Goal: Information Seeking & Learning: Learn about a topic

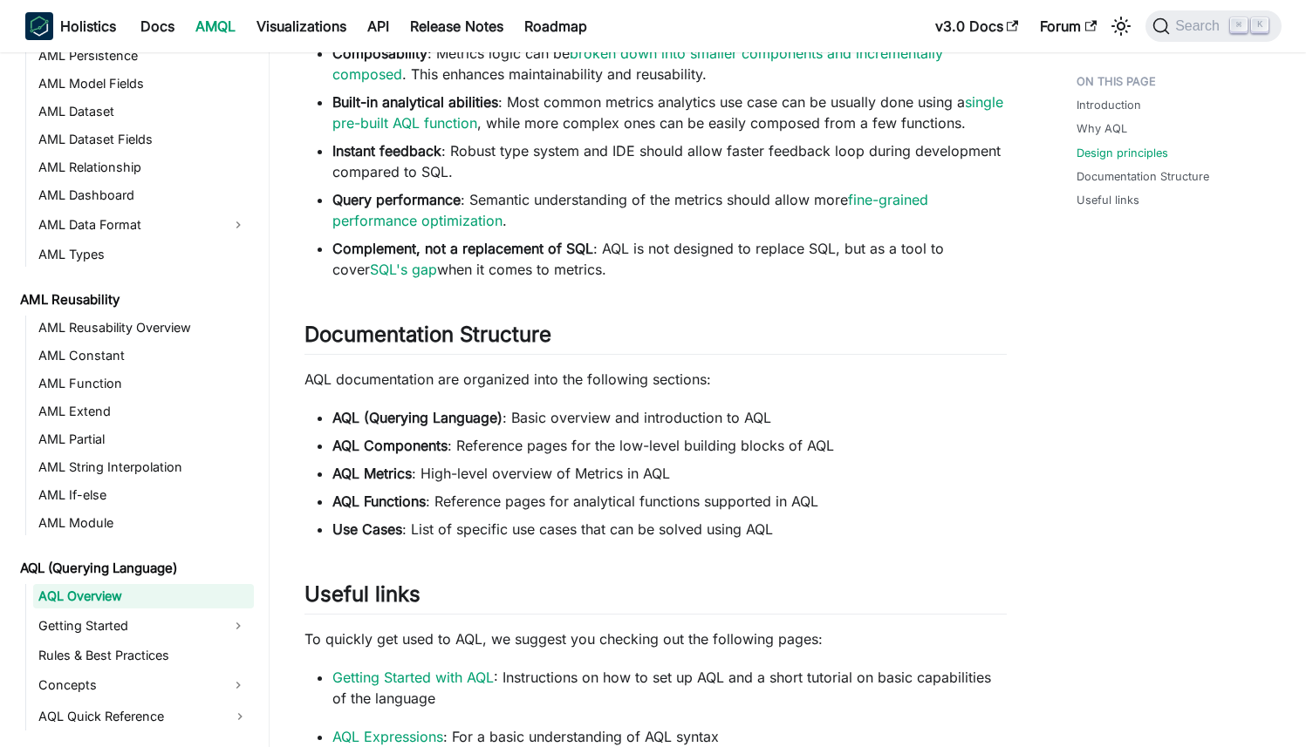
scroll to position [1422, 0]
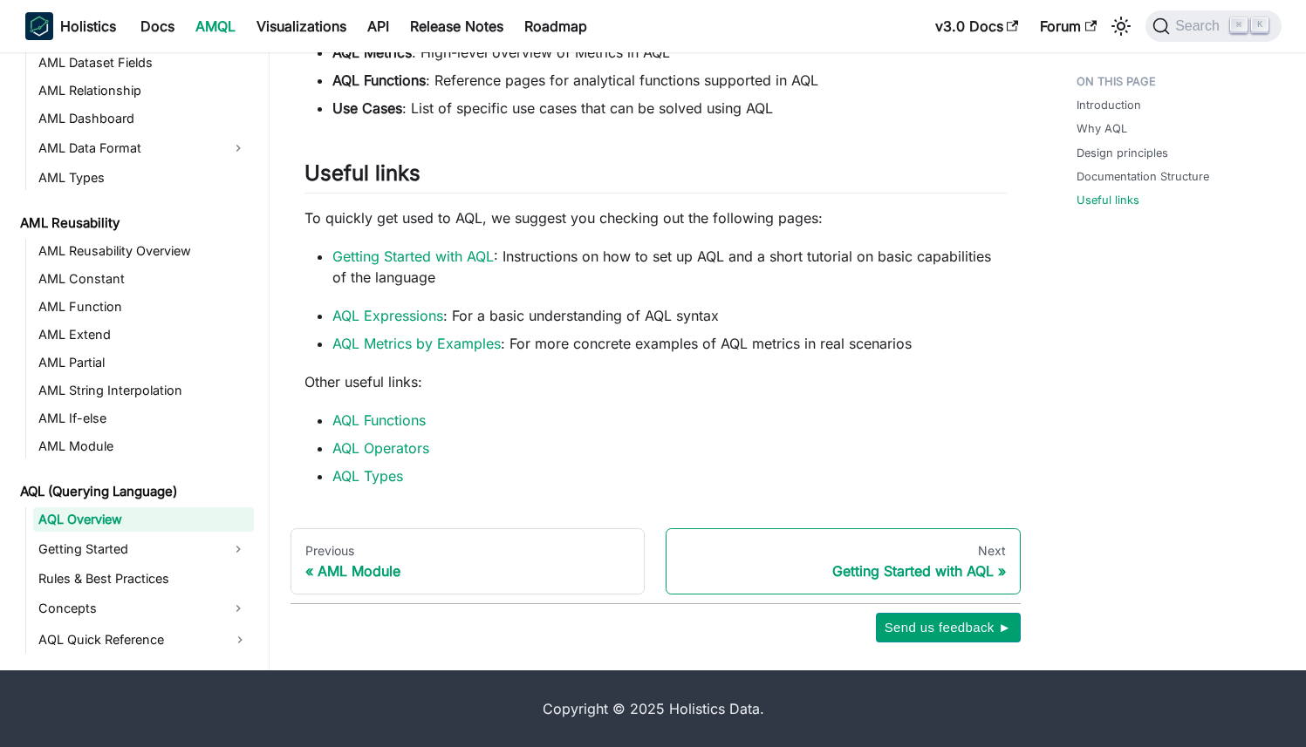
click at [878, 560] on link "Next Getting Started with AQL" at bounding box center [842, 562] width 355 height 66
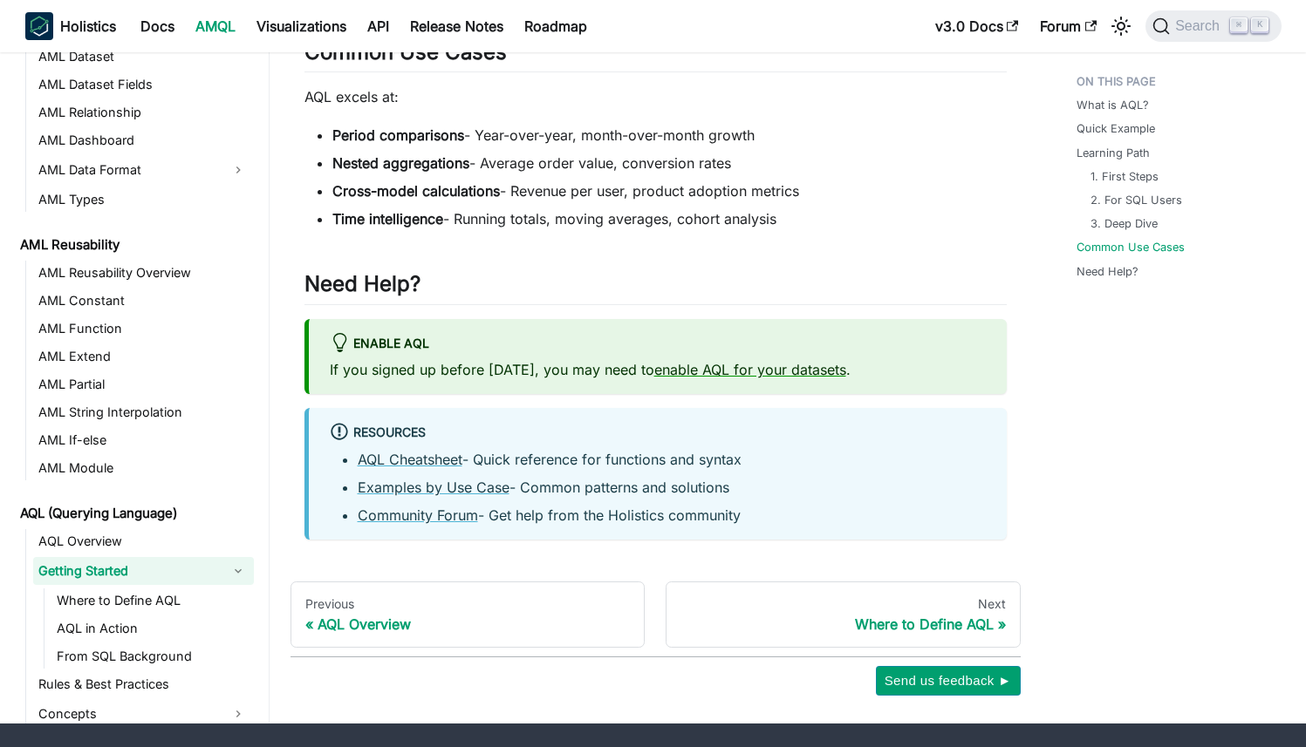
scroll to position [1300, 0]
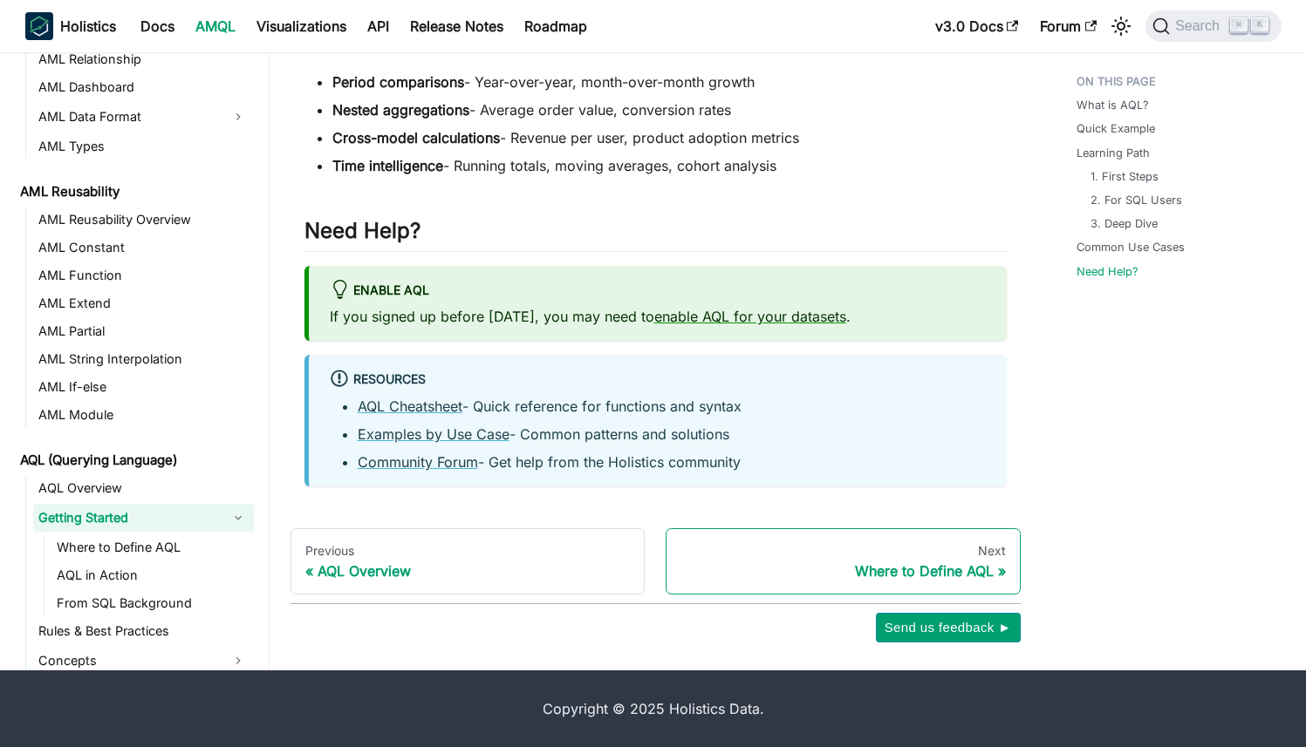
click at [826, 577] on div "Where to Define AQL" at bounding box center [842, 571] width 325 height 17
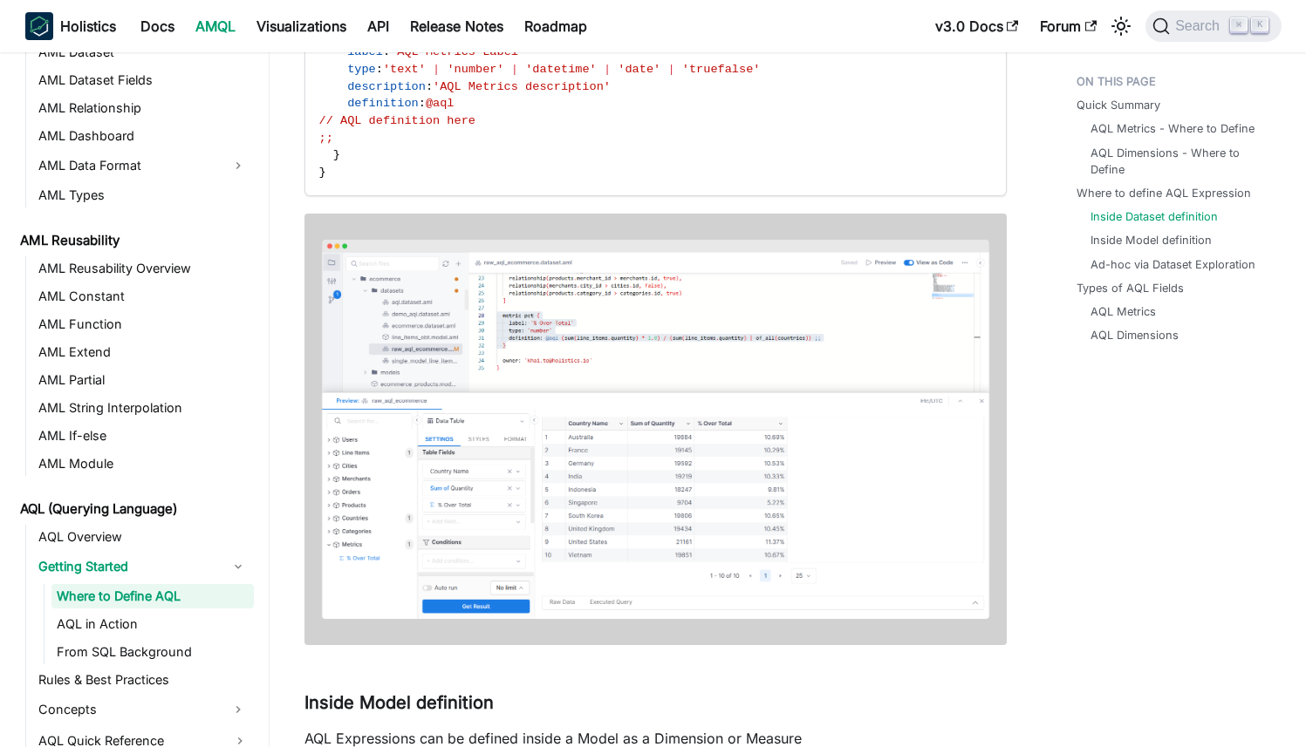
scroll to position [1512, 0]
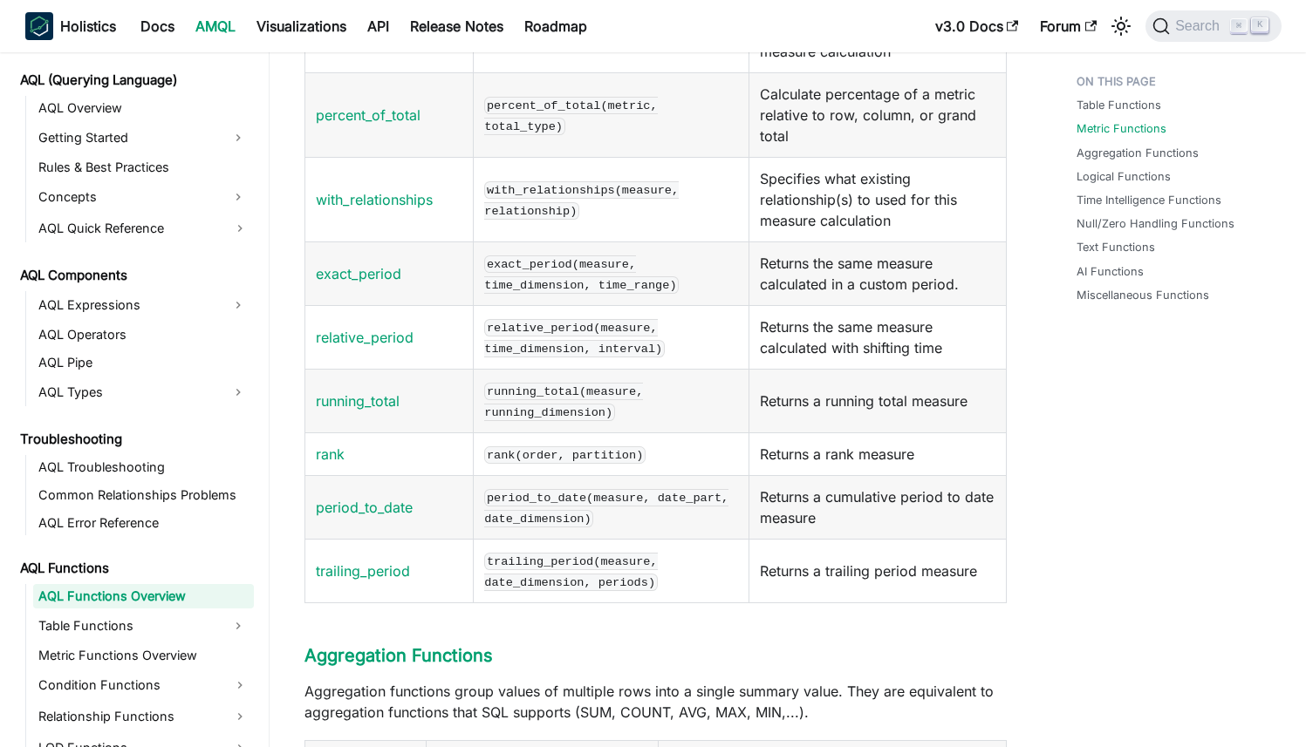
scroll to position [5011, 0]
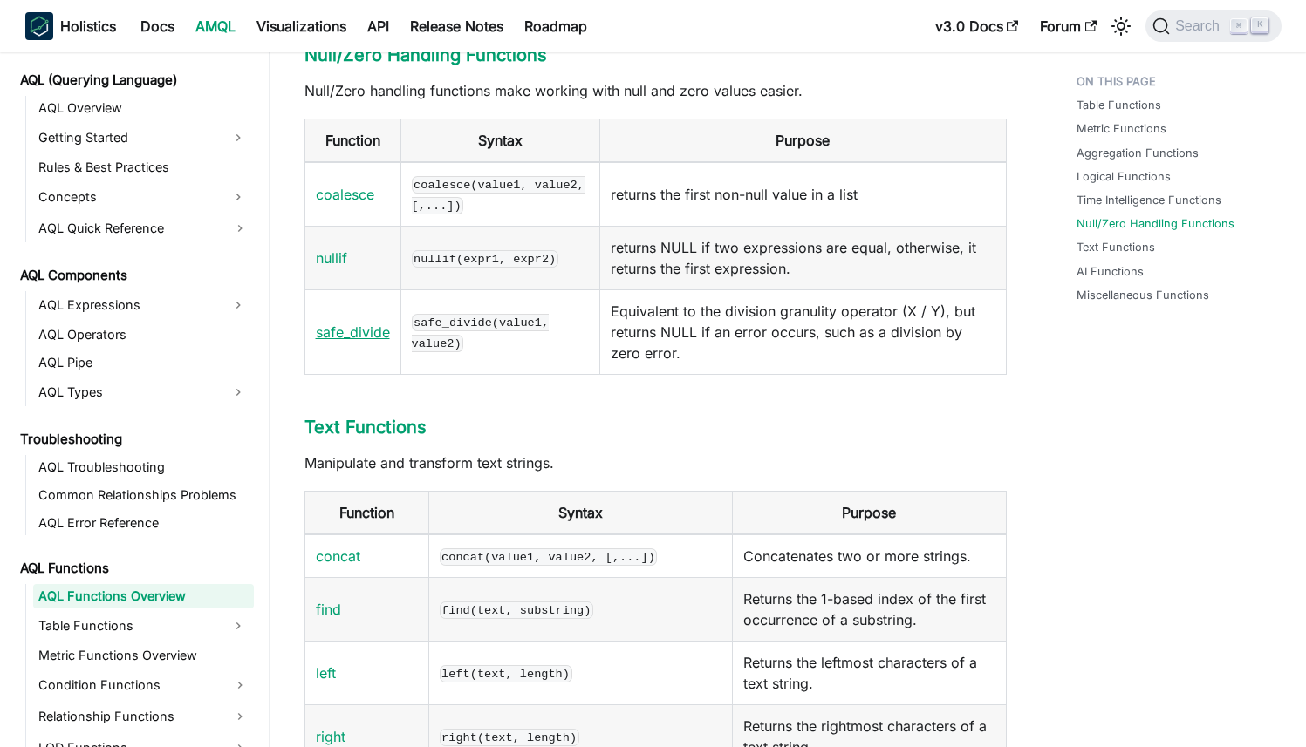
click at [371, 341] on link "safe_divide" at bounding box center [353, 332] width 74 height 17
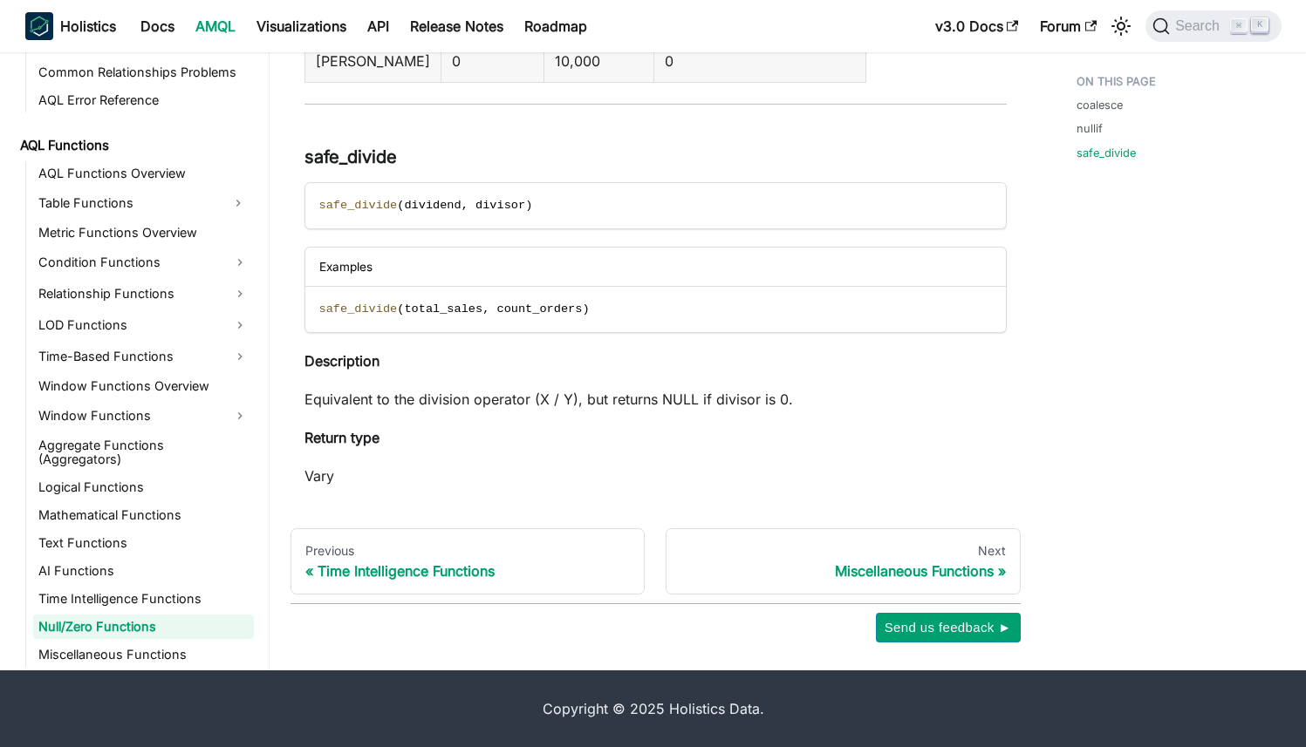
scroll to position [1109, 0]
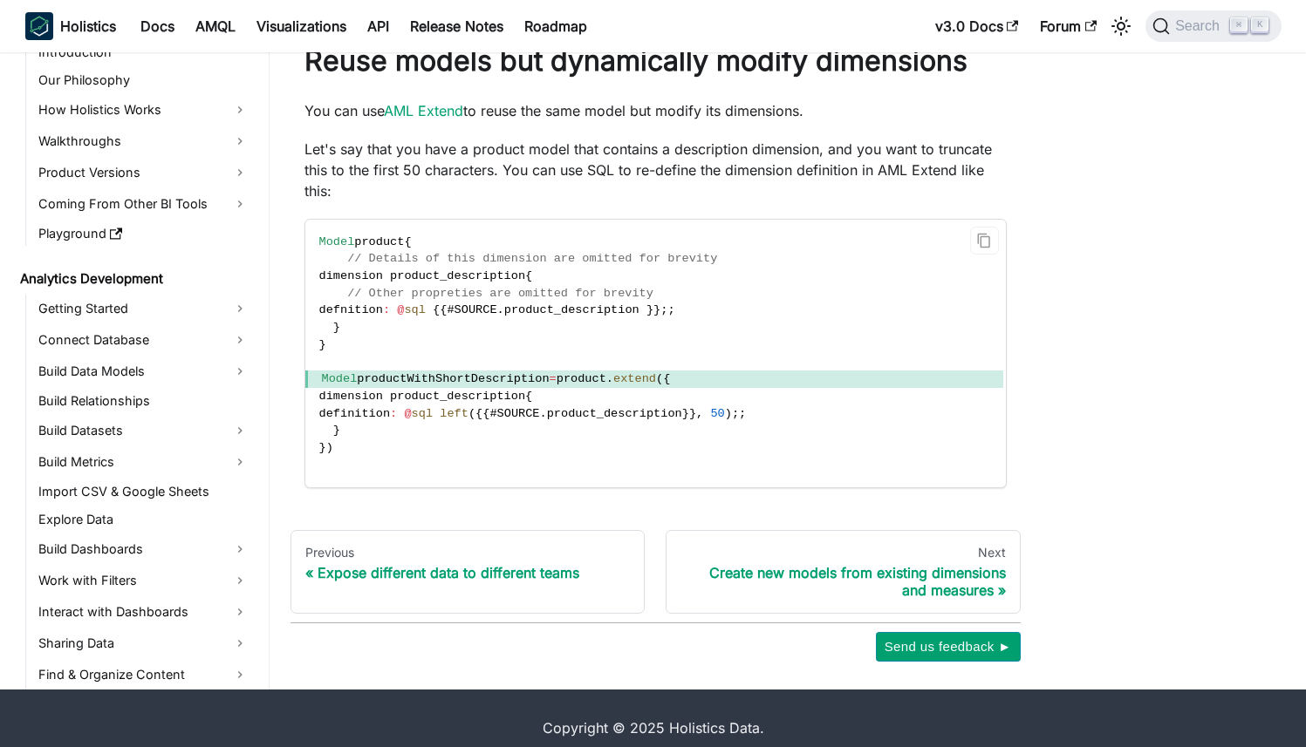
scroll to position [87, 0]
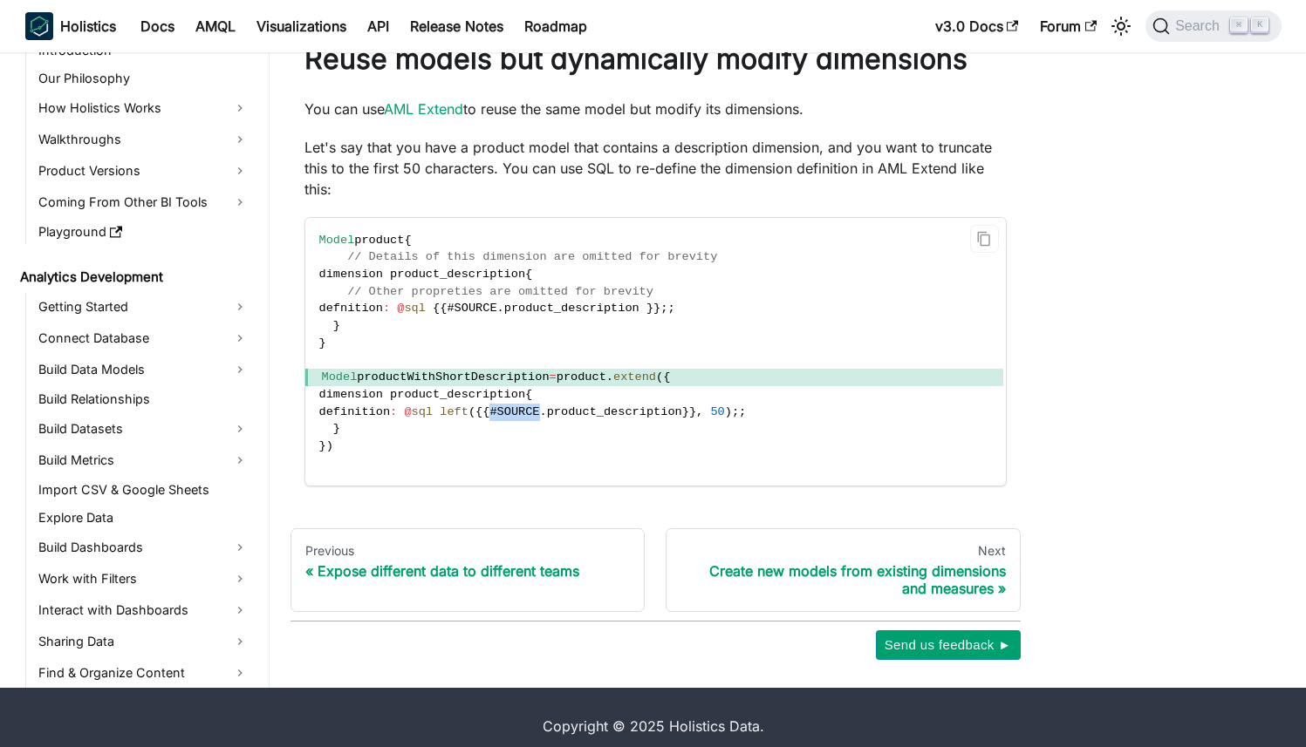
drag, startPoint x: 531, startPoint y: 410, endPoint x: 583, endPoint y: 411, distance: 51.5
click at [583, 411] on span "definition : @ sql left ( { { # SOURCE . product_description } } , 50 ) ; ;" at bounding box center [532, 412] width 427 height 13
drag, startPoint x: 596, startPoint y: 415, endPoint x: 639, endPoint y: 415, distance: 43.6
click at [640, 415] on span "product_description" at bounding box center [614, 412] width 135 height 13
click at [639, 415] on span "product_description" at bounding box center [614, 412] width 135 height 13
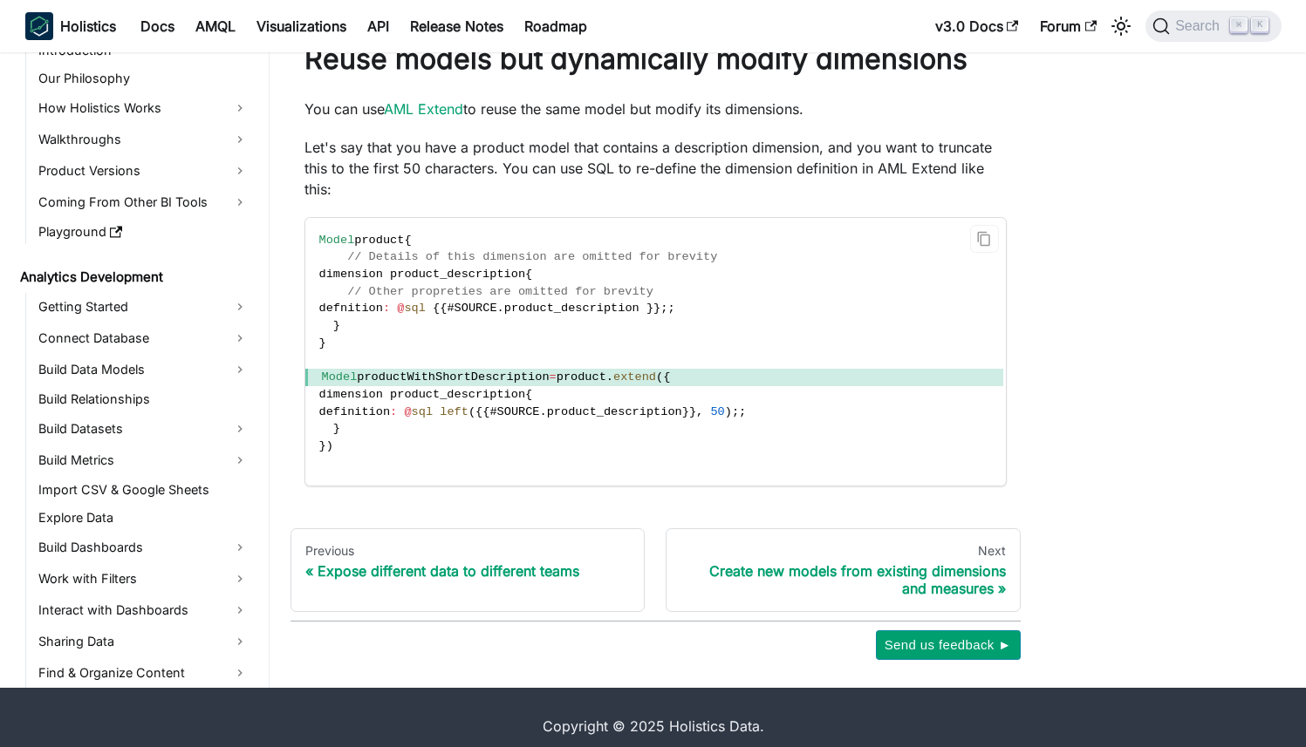
scroll to position [105, 0]
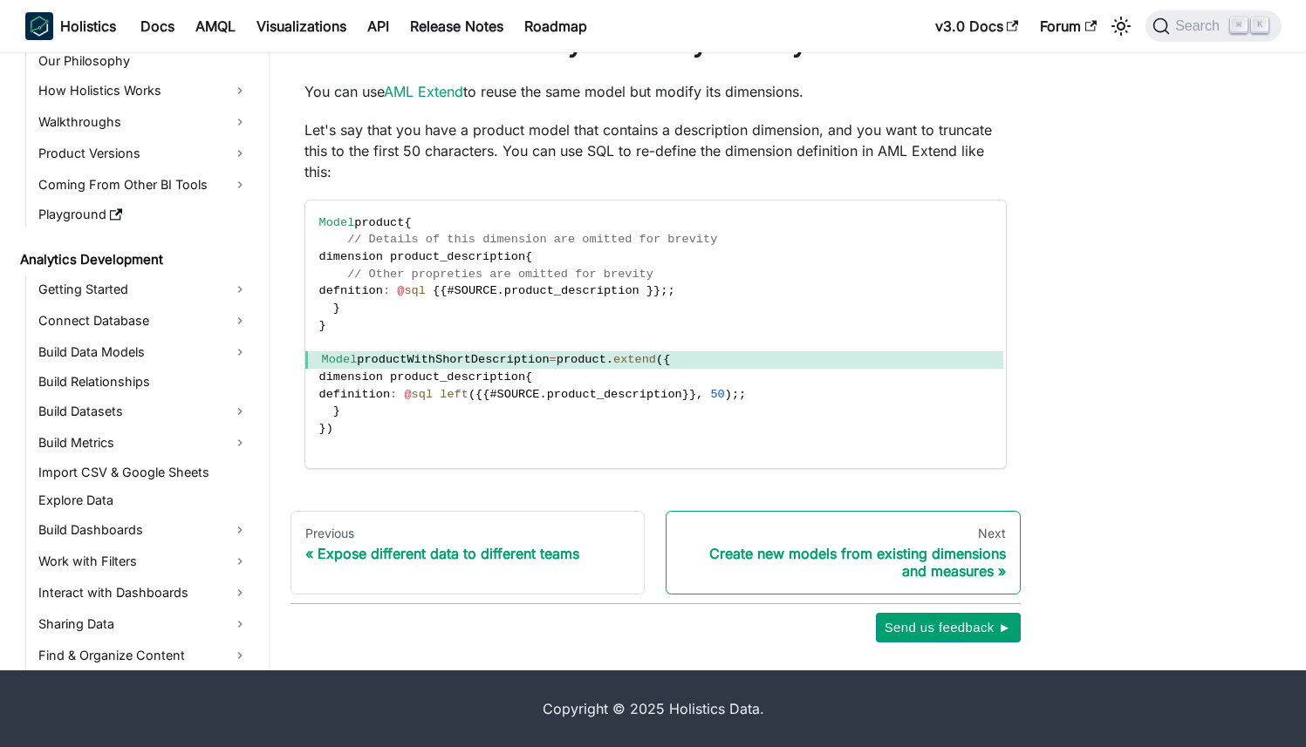
click at [795, 540] on div "Next" at bounding box center [842, 534] width 325 height 16
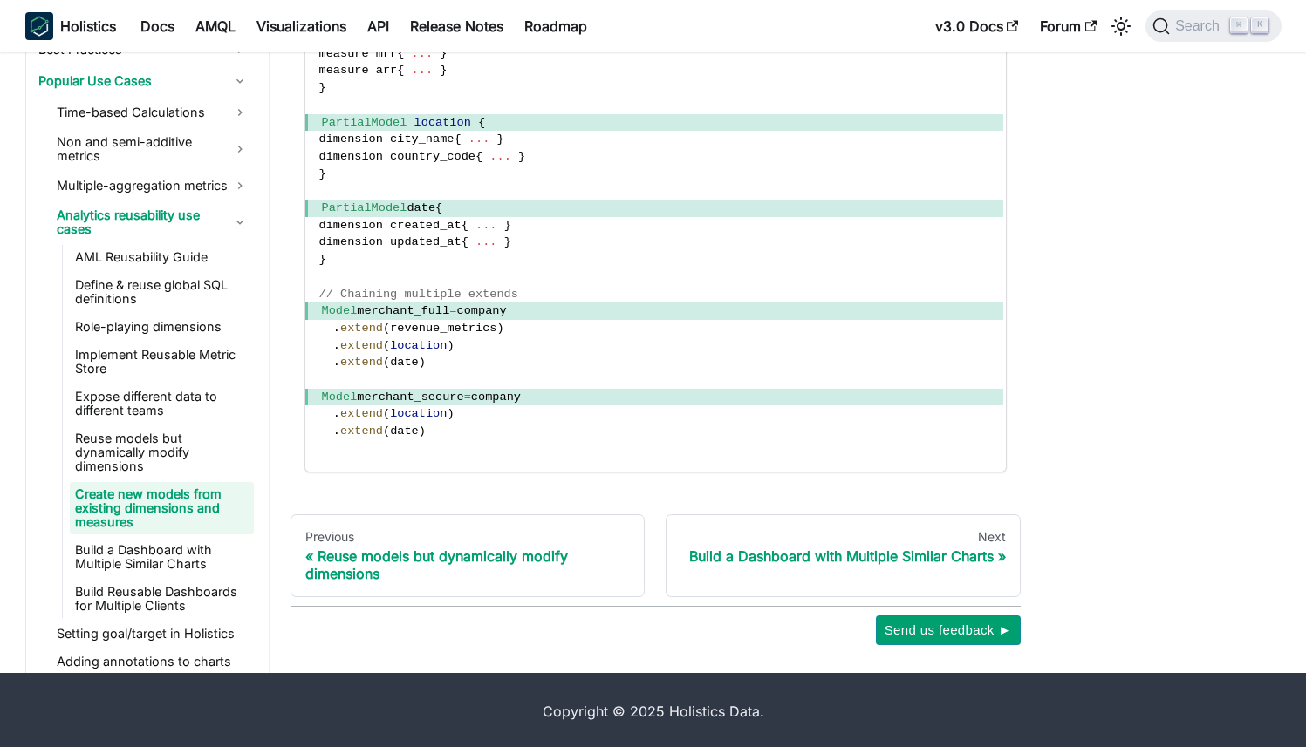
scroll to position [304, 0]
